Goal: Transaction & Acquisition: Purchase product/service

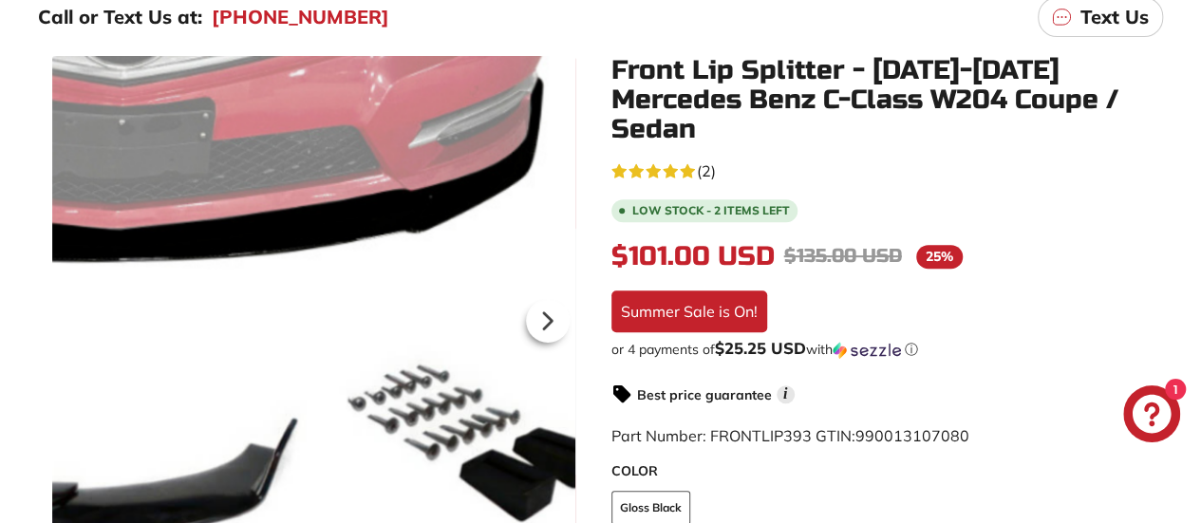
scroll to position [323, 0]
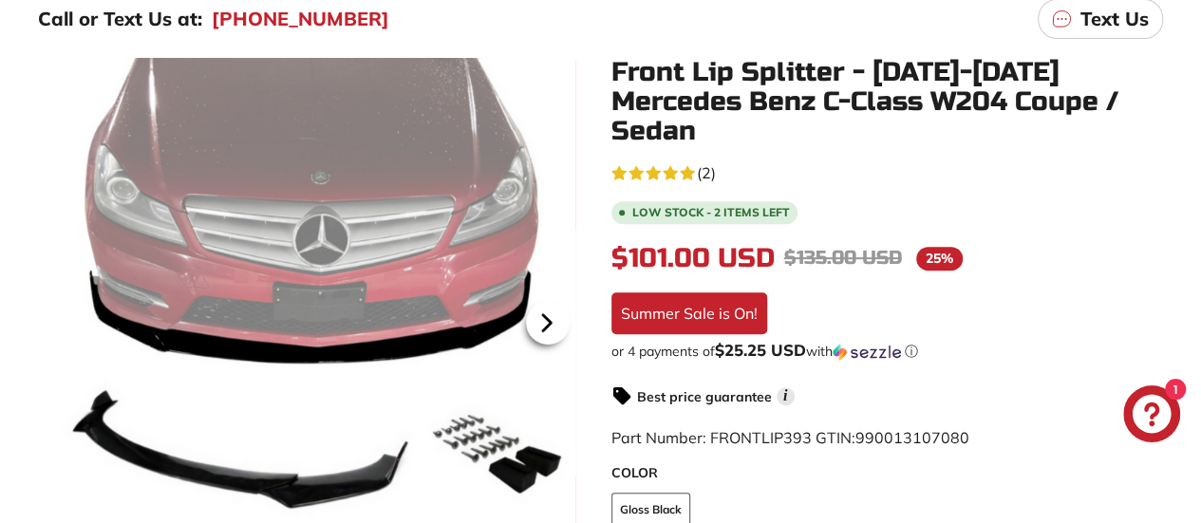
click at [562, 305] on icon at bounding box center [547, 323] width 44 height 44
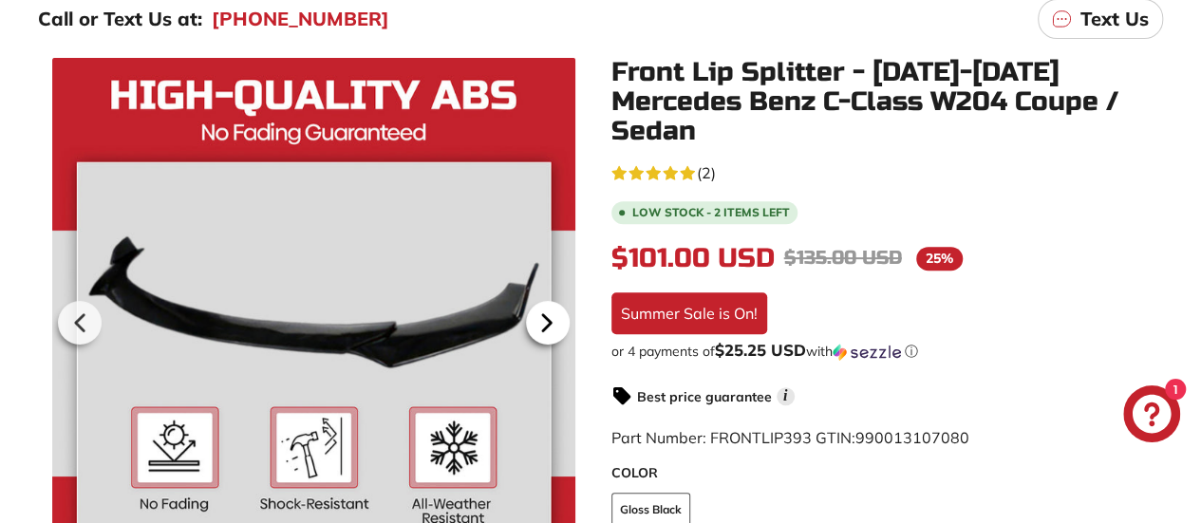
click at [562, 305] on icon at bounding box center [547, 323] width 44 height 44
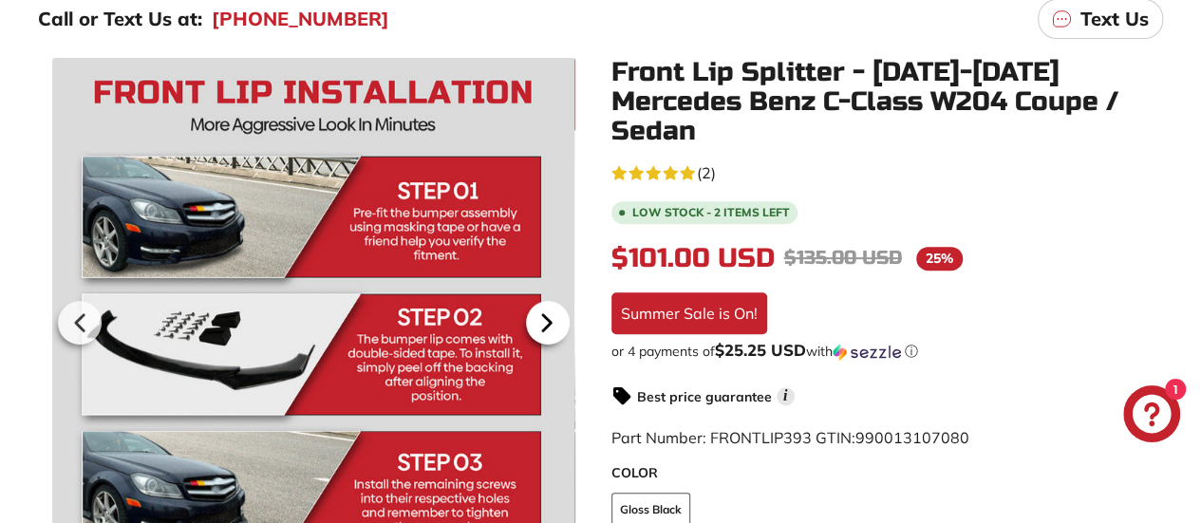
click at [562, 305] on icon at bounding box center [547, 323] width 44 height 44
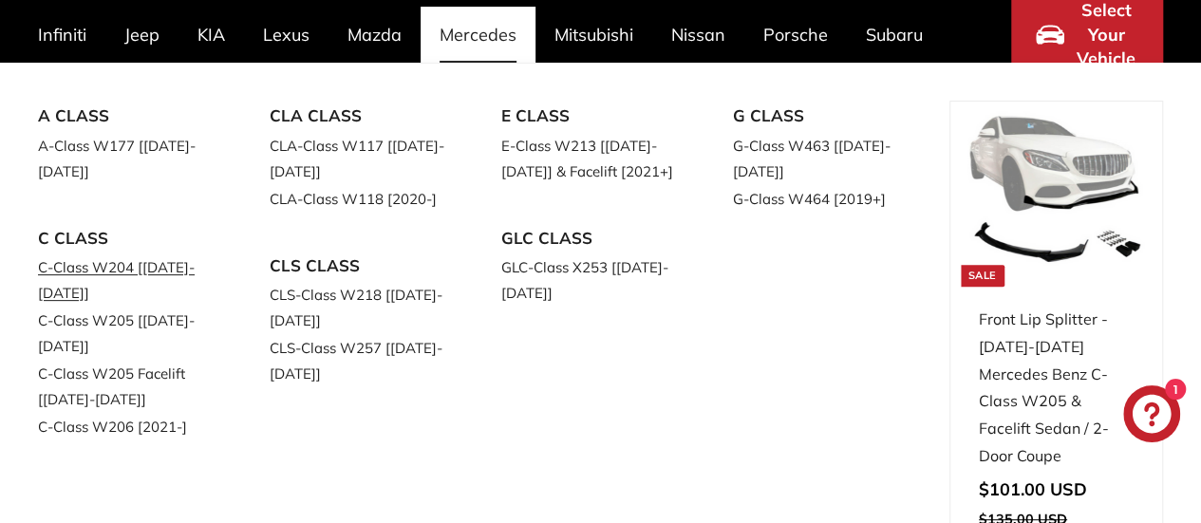
scroll to position [198, 0]
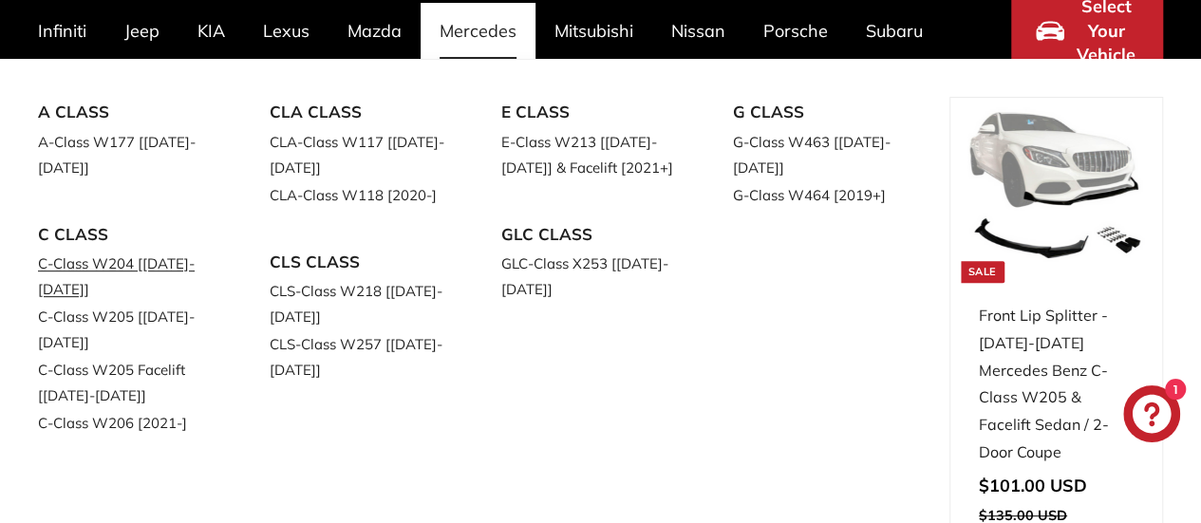
click at [120, 260] on link "C-Class W204 [[DATE]-[DATE]]" at bounding box center [127, 276] width 179 height 53
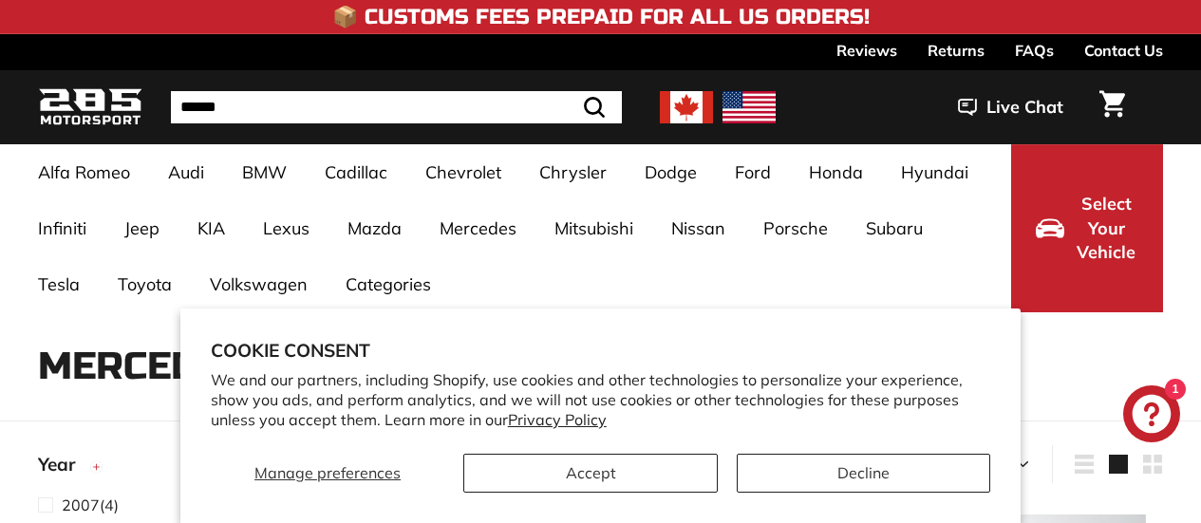
select select "**********"
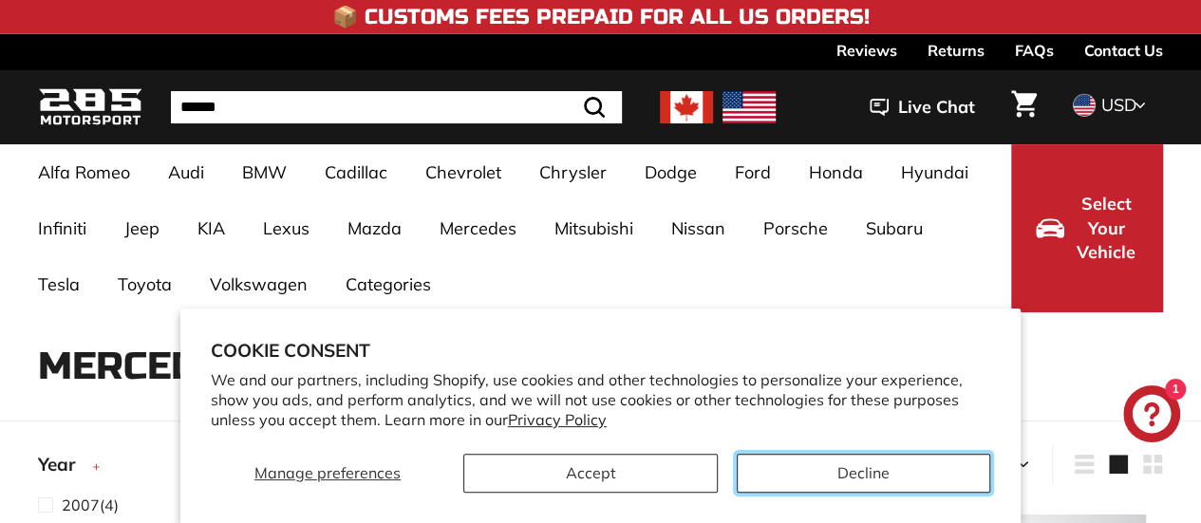
click at [831, 468] on button "Decline" at bounding box center [864, 473] width 254 height 39
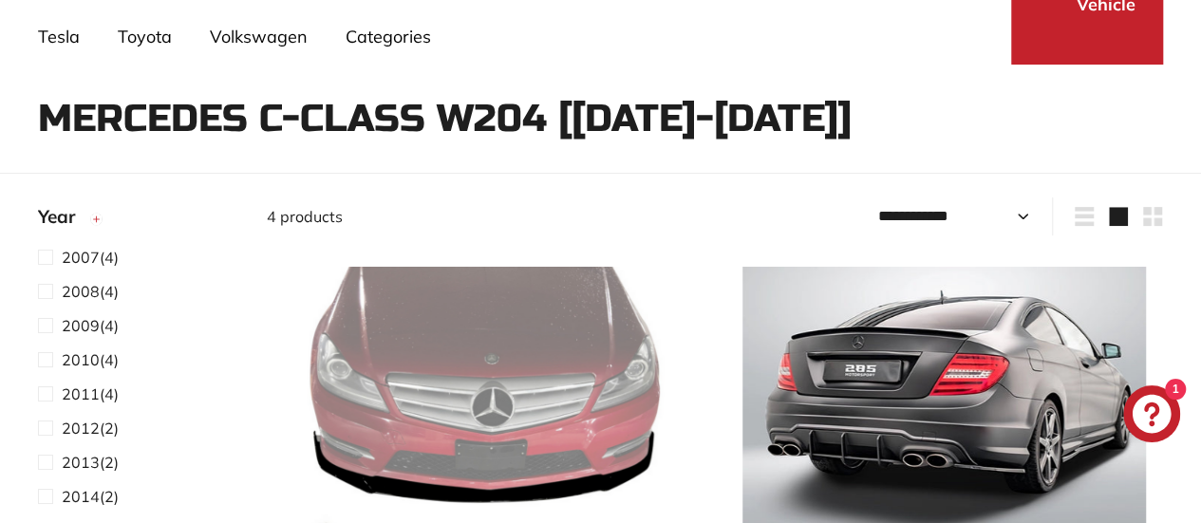
scroll to position [249, 0]
